Goal: Check status: Check status

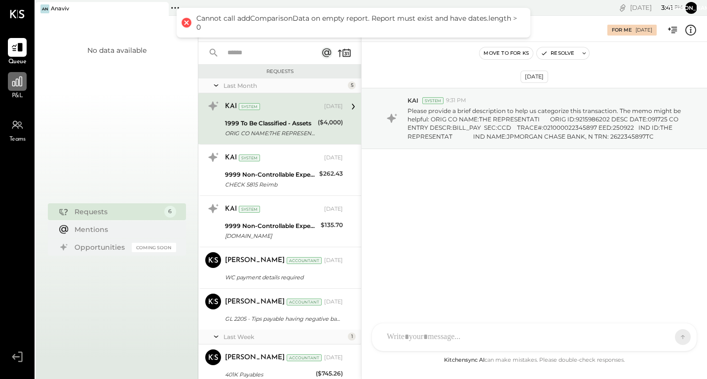
click at [17, 84] on icon at bounding box center [17, 81] width 13 height 13
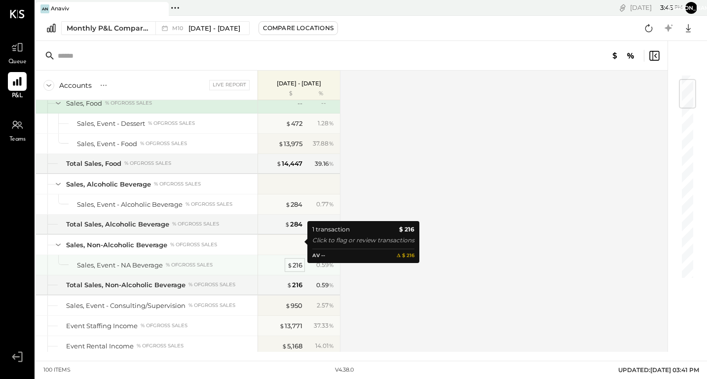
scroll to position [46, 0]
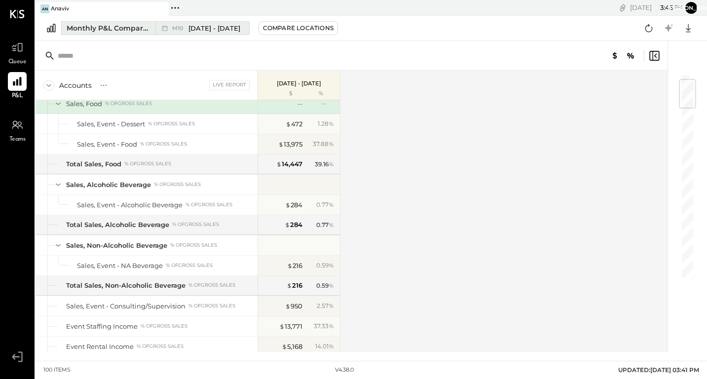
click at [178, 27] on span "M10" at bounding box center [179, 28] width 14 height 5
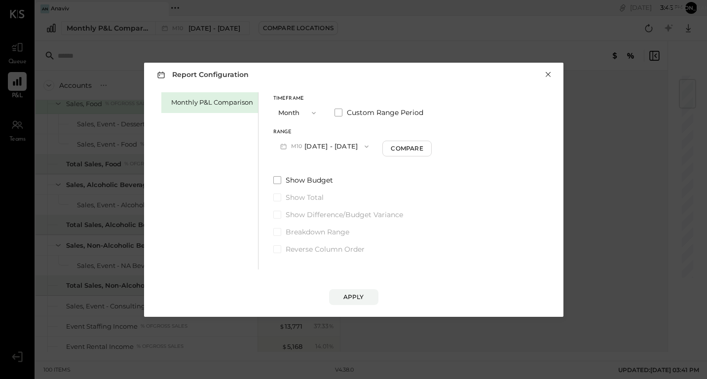
click at [549, 74] on button "×" at bounding box center [548, 75] width 9 height 10
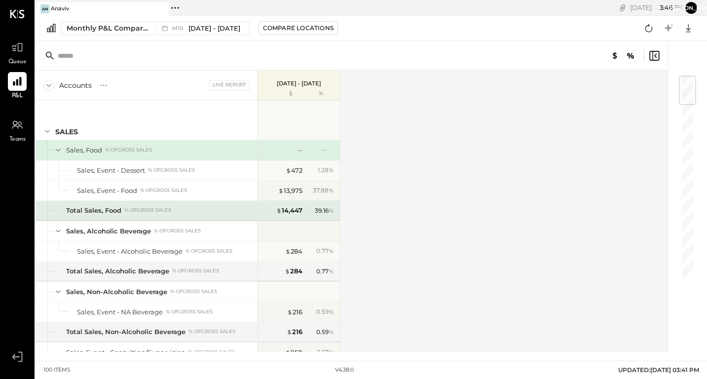
scroll to position [0, 0]
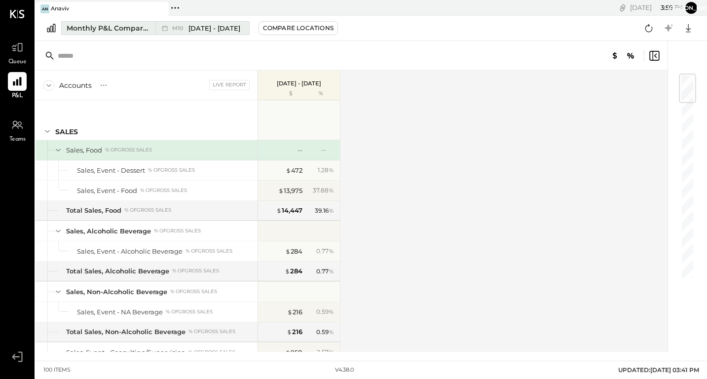
click at [183, 31] on span "M10" at bounding box center [179, 28] width 14 height 5
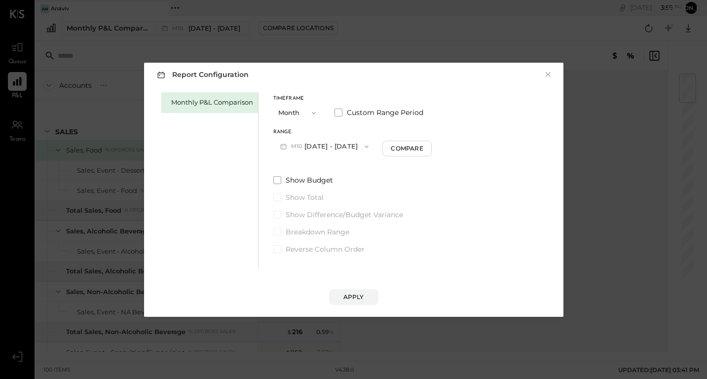
click at [315, 111] on icon "button" at bounding box center [314, 113] width 8 height 8
click at [301, 112] on div "Month" at bounding box center [298, 113] width 48 height 18
click at [365, 146] on icon "button" at bounding box center [367, 146] width 4 height 2
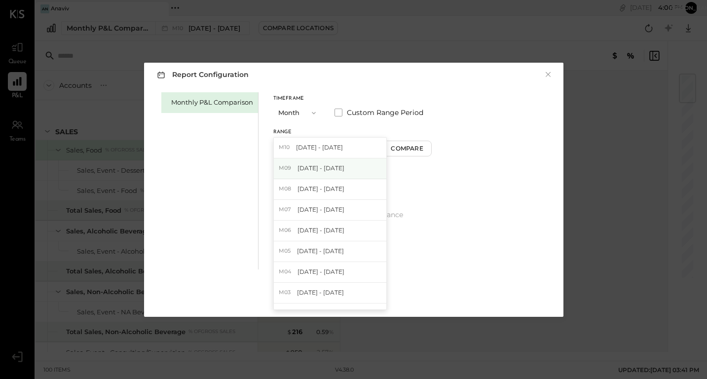
click at [325, 171] on span "[DATE] - [DATE]" at bounding box center [320, 168] width 47 height 8
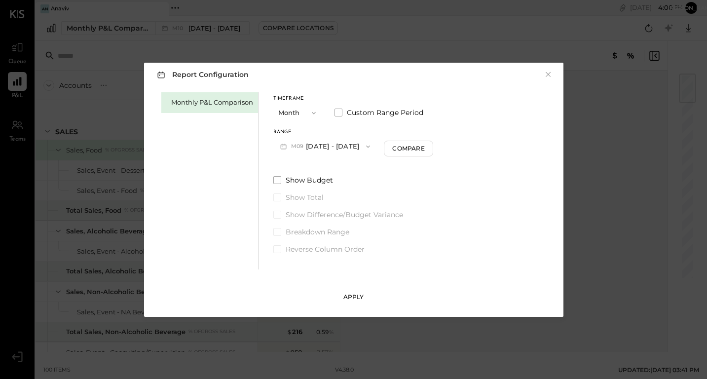
click at [353, 296] on div "Apply" at bounding box center [353, 296] width 21 height 8
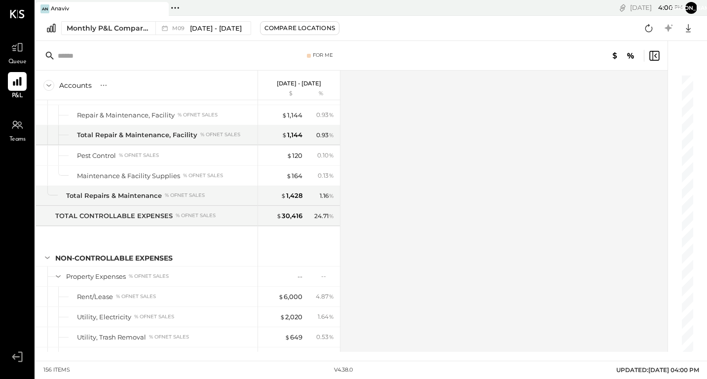
scroll to position [2561, 0]
